Goal: Task Accomplishment & Management: Manage account settings

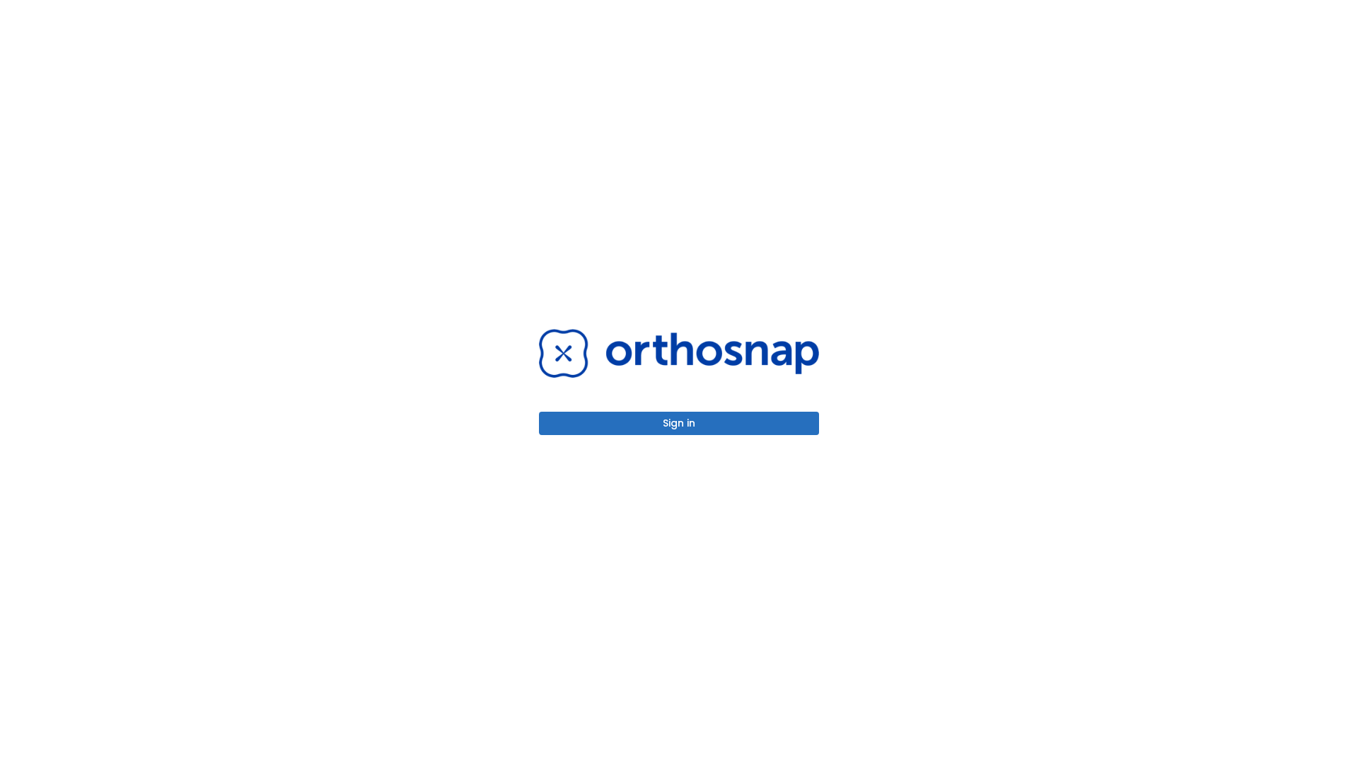
click at [679, 423] on button "Sign in" at bounding box center [679, 423] width 280 height 23
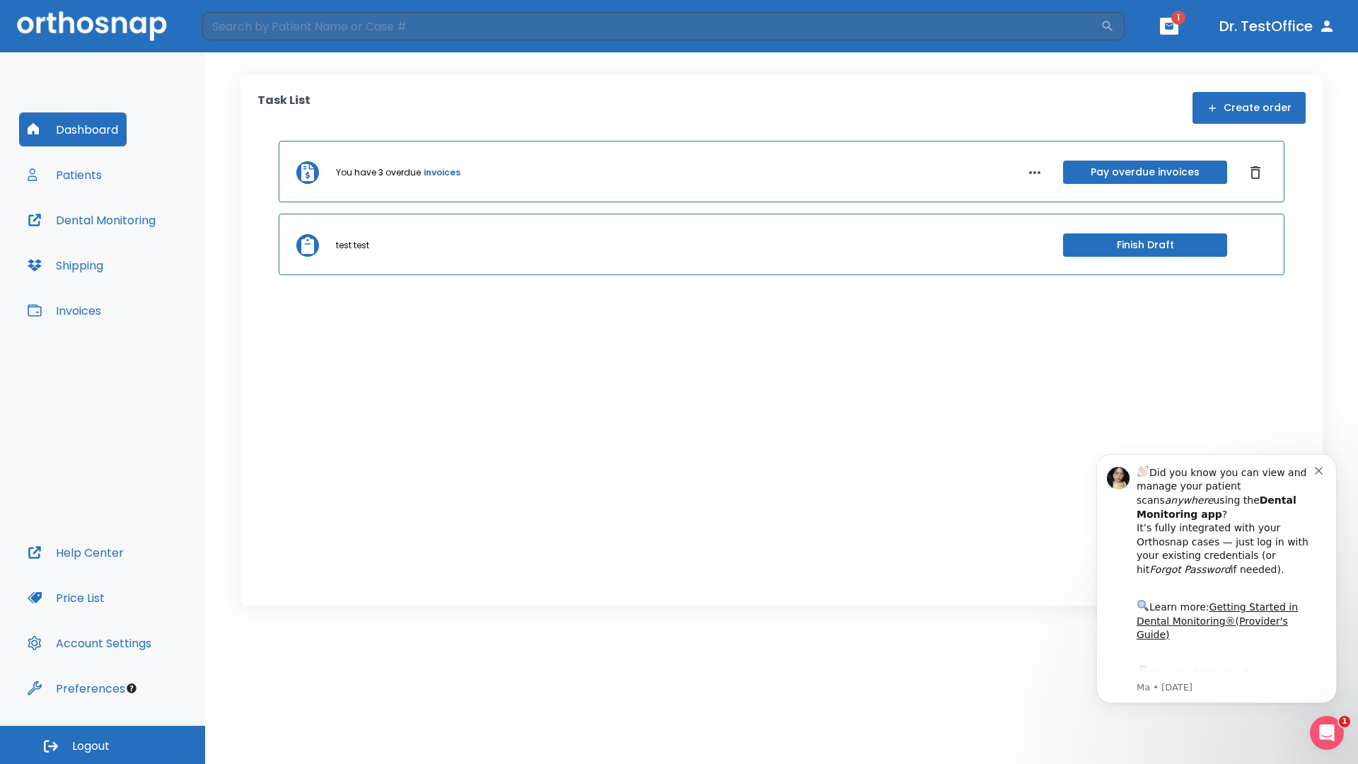
click at [103, 745] on span "Logout" at bounding box center [90, 747] width 37 height 16
